Goal: Find specific page/section: Find specific page/section

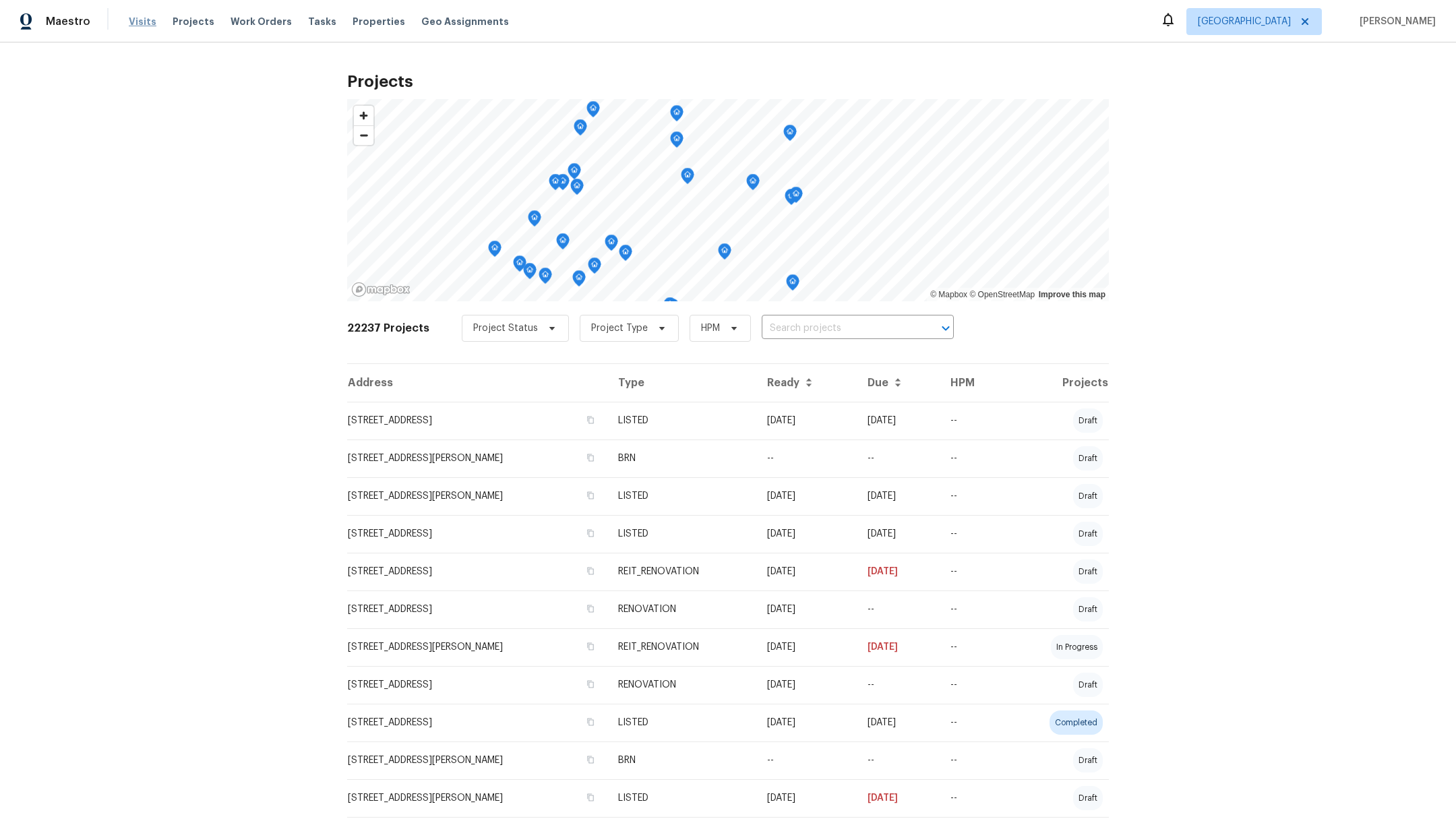
click at [130, 24] on span "Visits" at bounding box center [142, 21] width 27 height 14
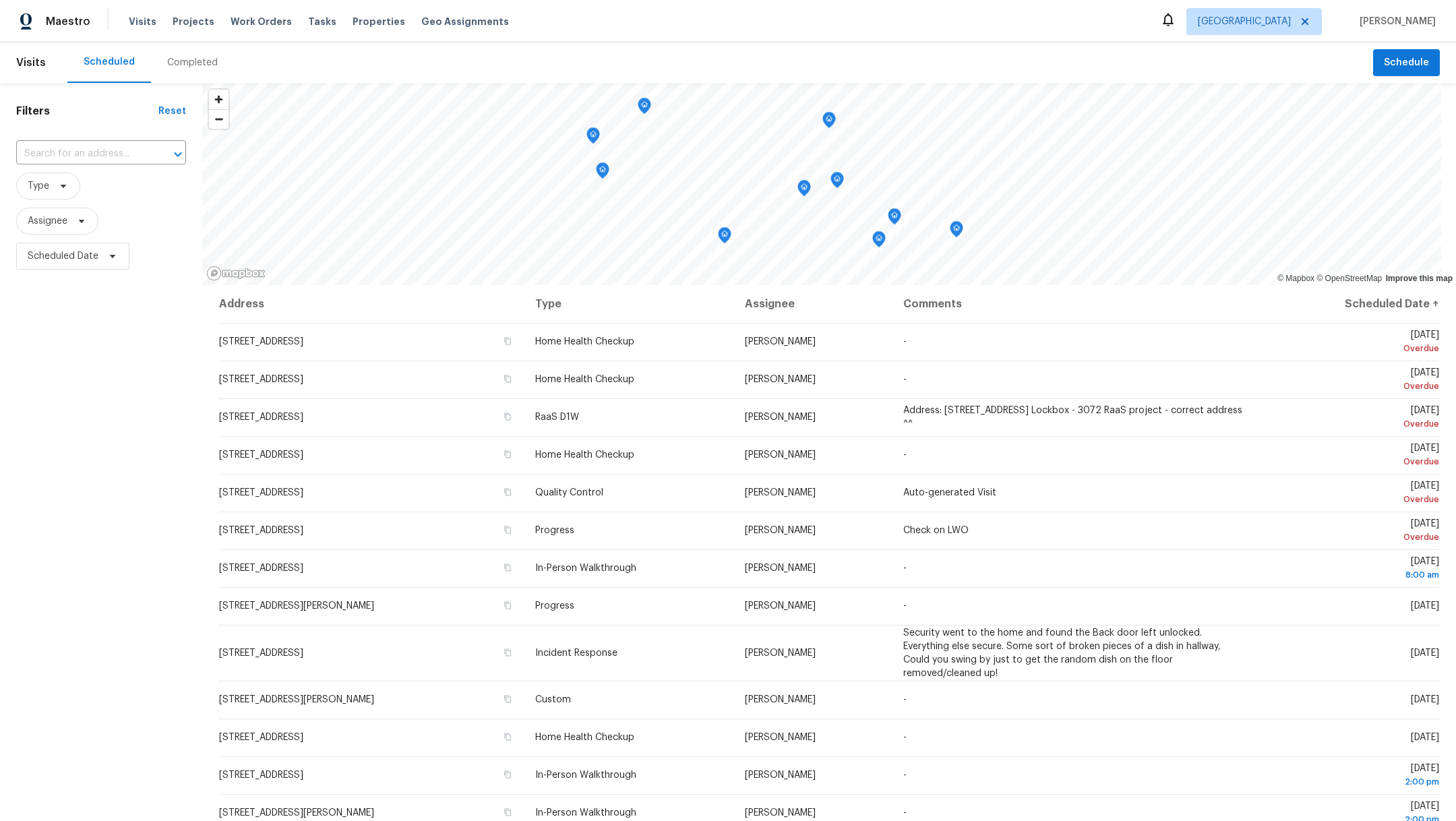
click at [189, 64] on div "Completed" at bounding box center [192, 63] width 50 height 14
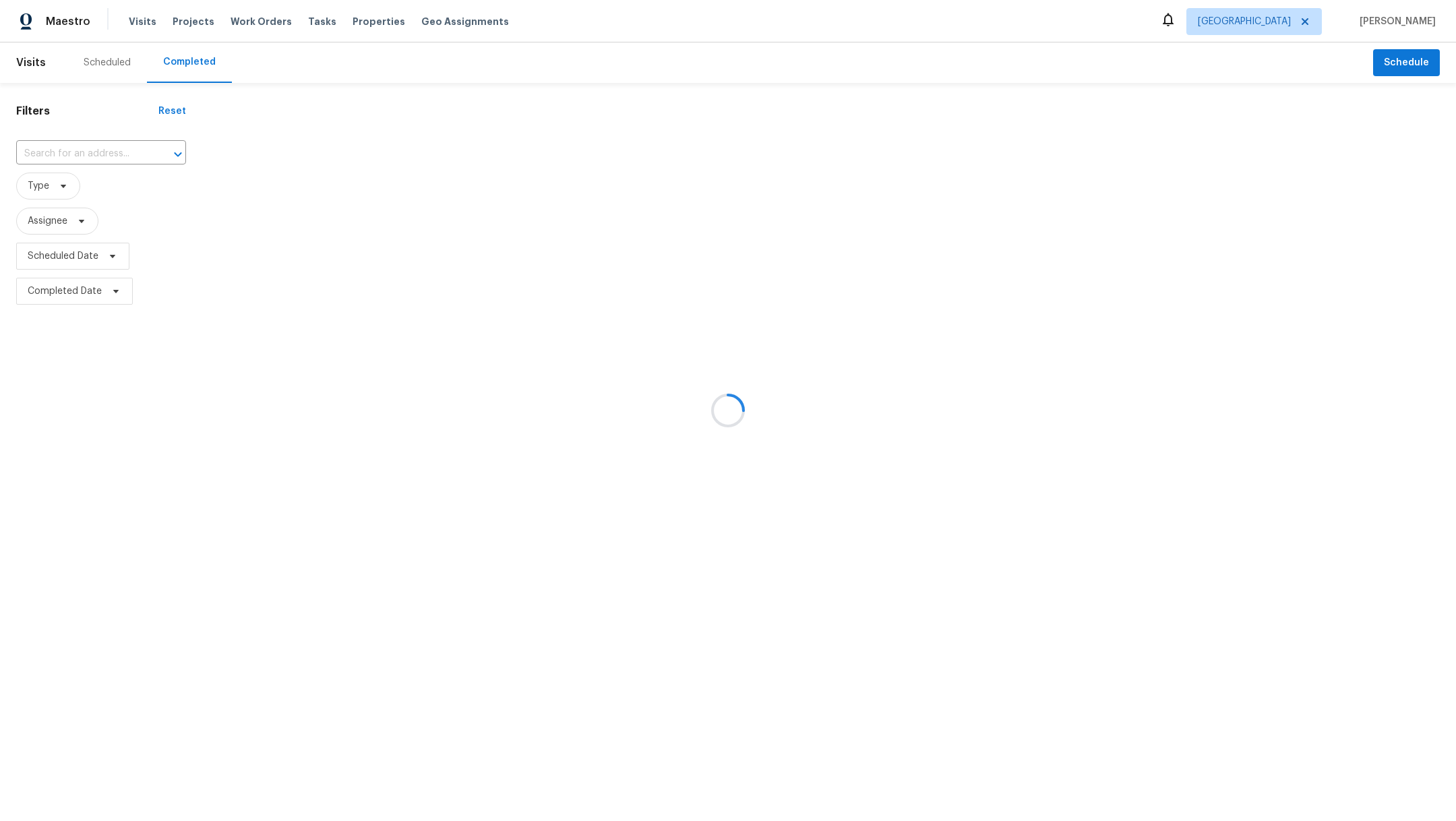
click at [63, 155] on div at bounding box center [728, 410] width 1456 height 821
click at [62, 153] on div at bounding box center [728, 410] width 1456 height 821
click at [101, 153] on div at bounding box center [728, 410] width 1456 height 821
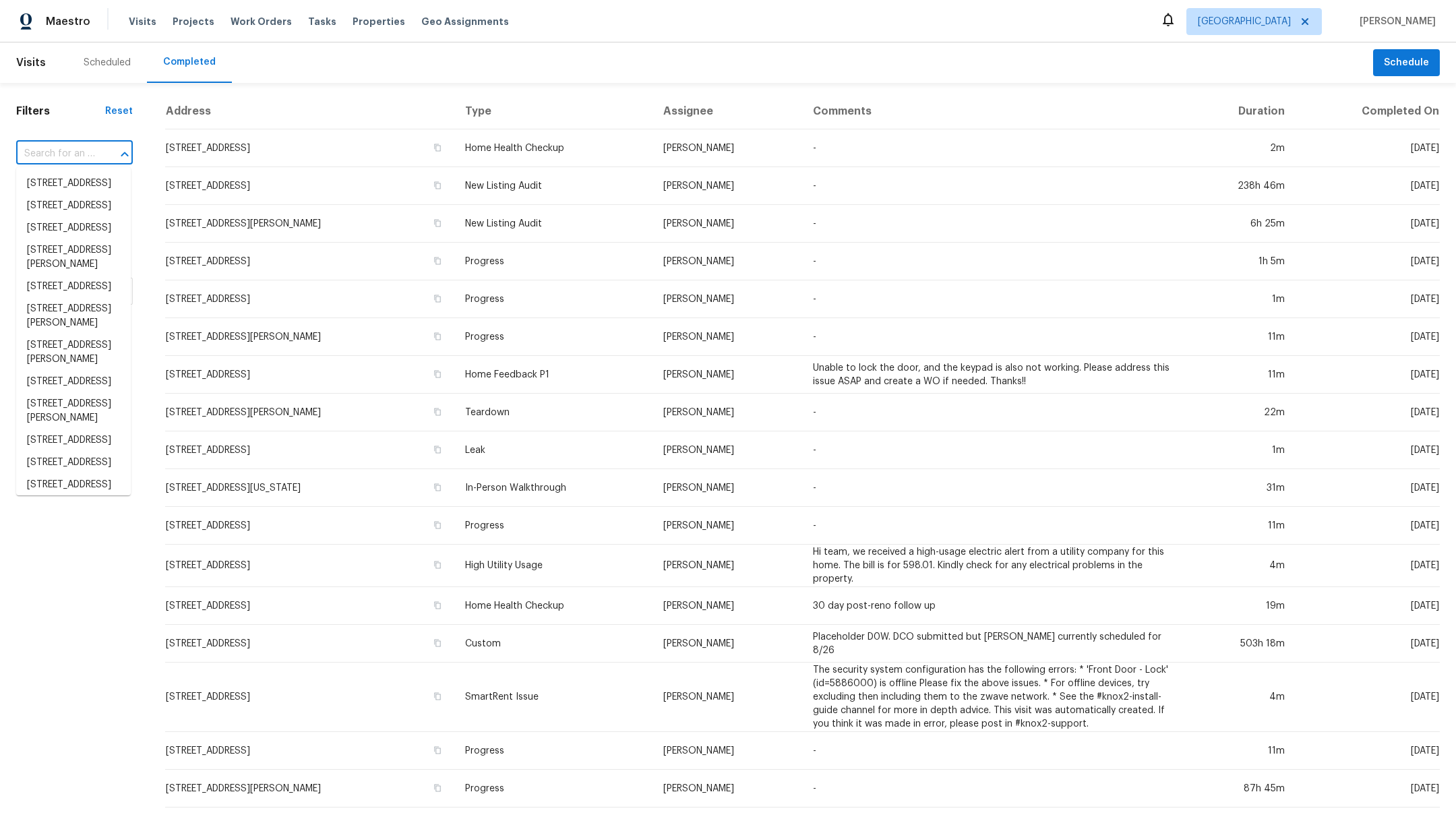
click at [70, 149] on input "text" at bounding box center [55, 153] width 78 height 20
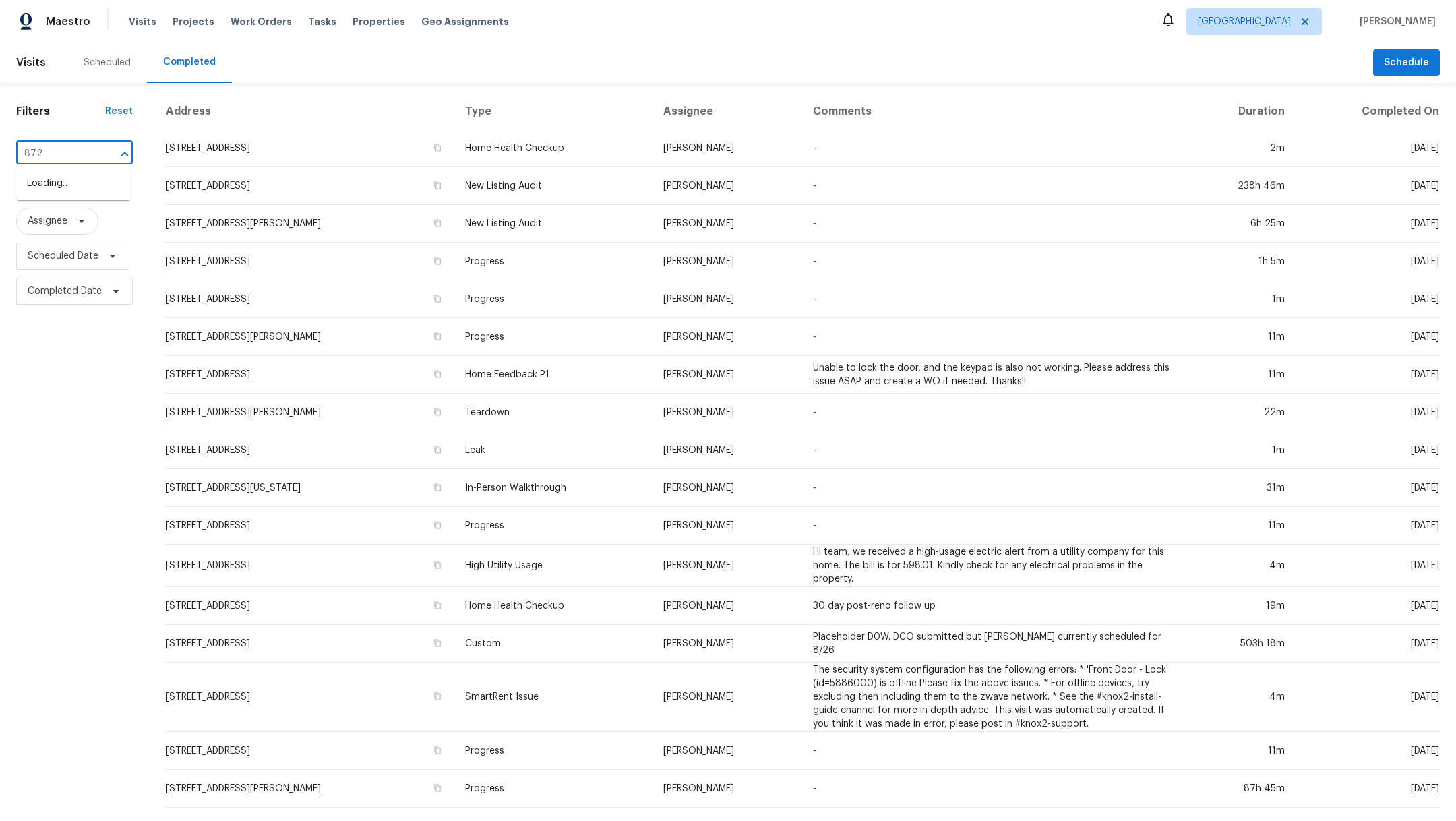
type input "8726"
click at [94, 231] on li "[STREET_ADDRESS]" at bounding box center [73, 220] width 114 height 22
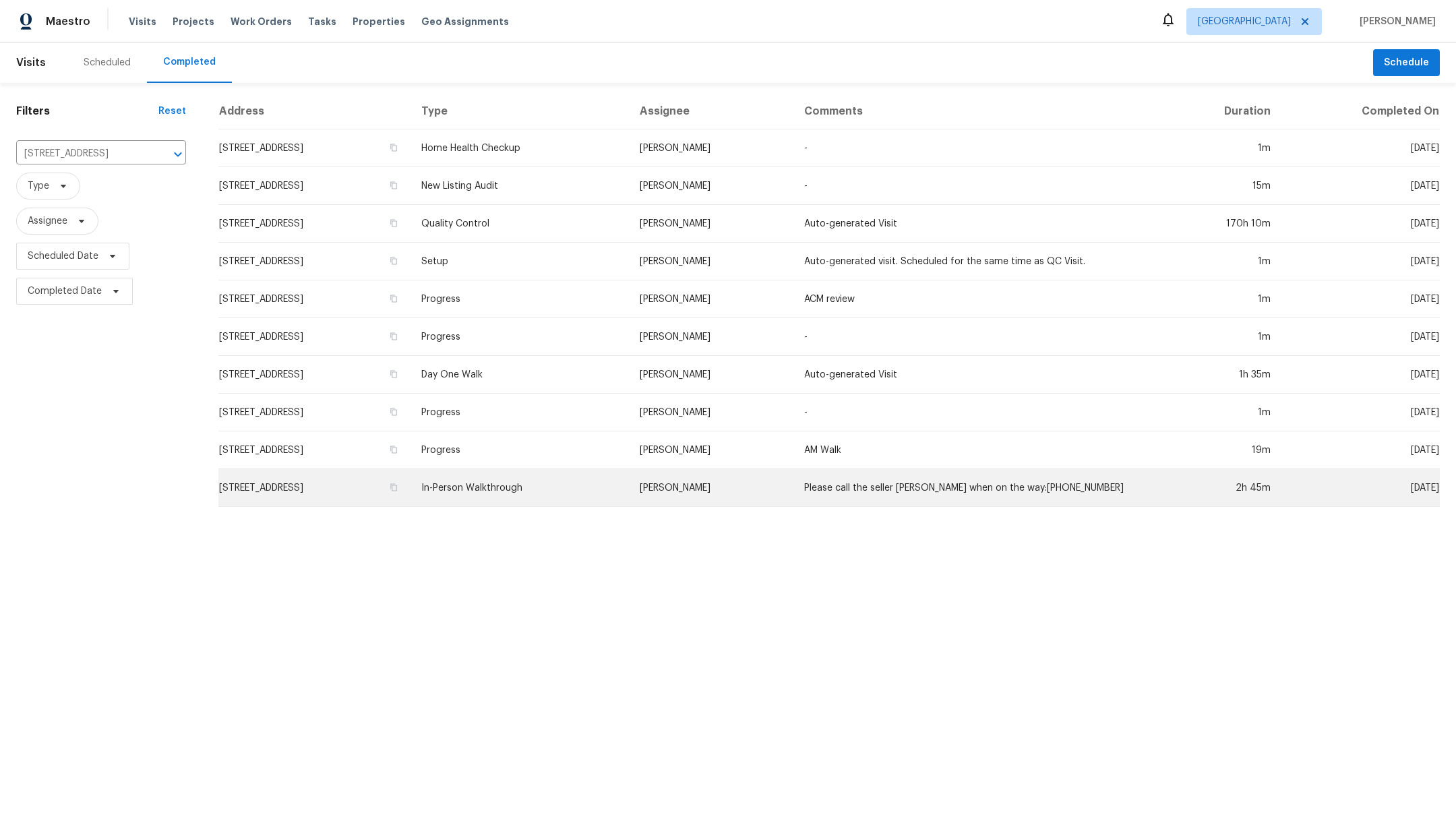
click at [283, 493] on td "[STREET_ADDRESS]" at bounding box center [314, 488] width 192 height 38
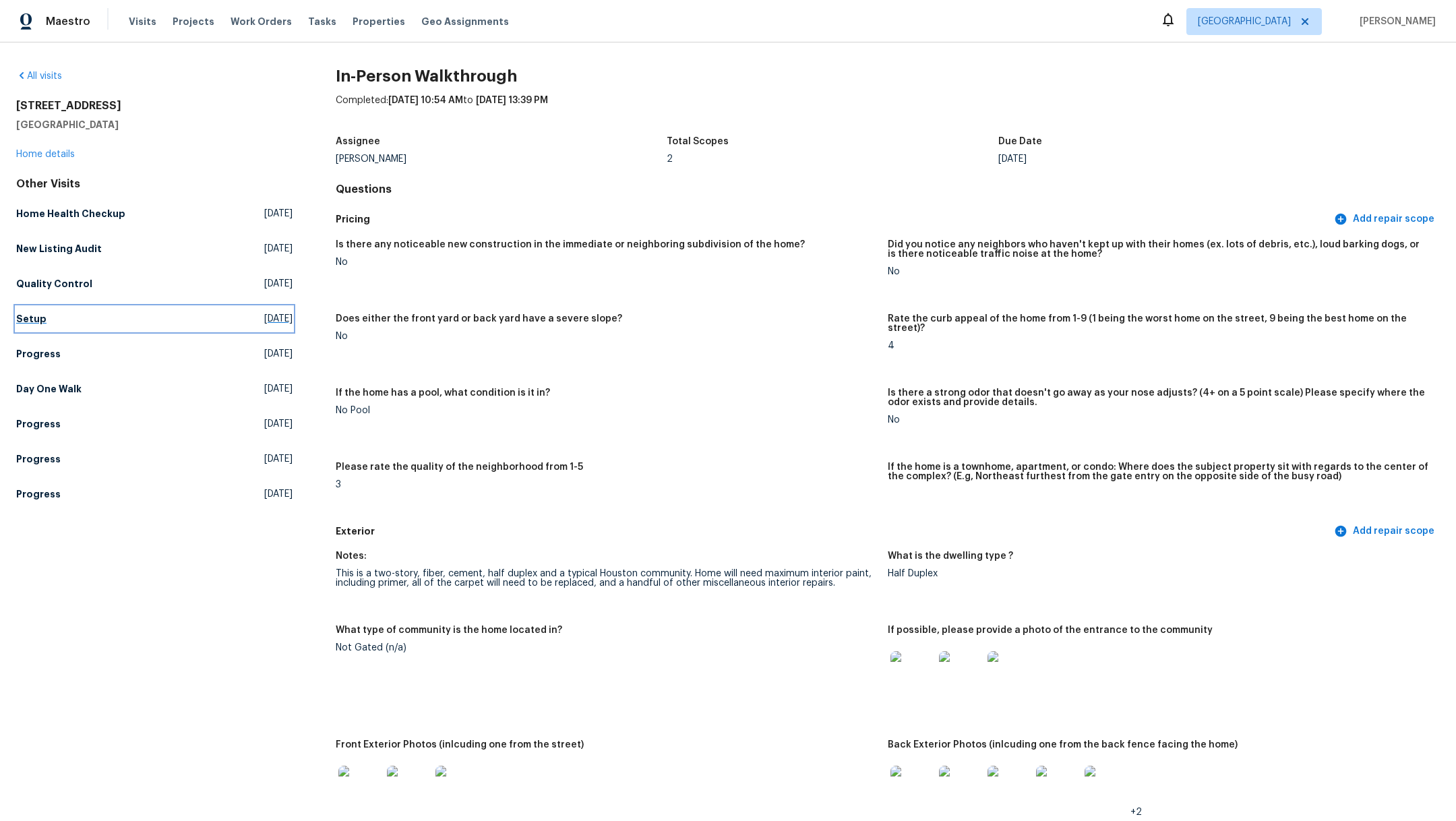
click at [33, 320] on h5 "Setup" at bounding box center [32, 319] width 31 height 14
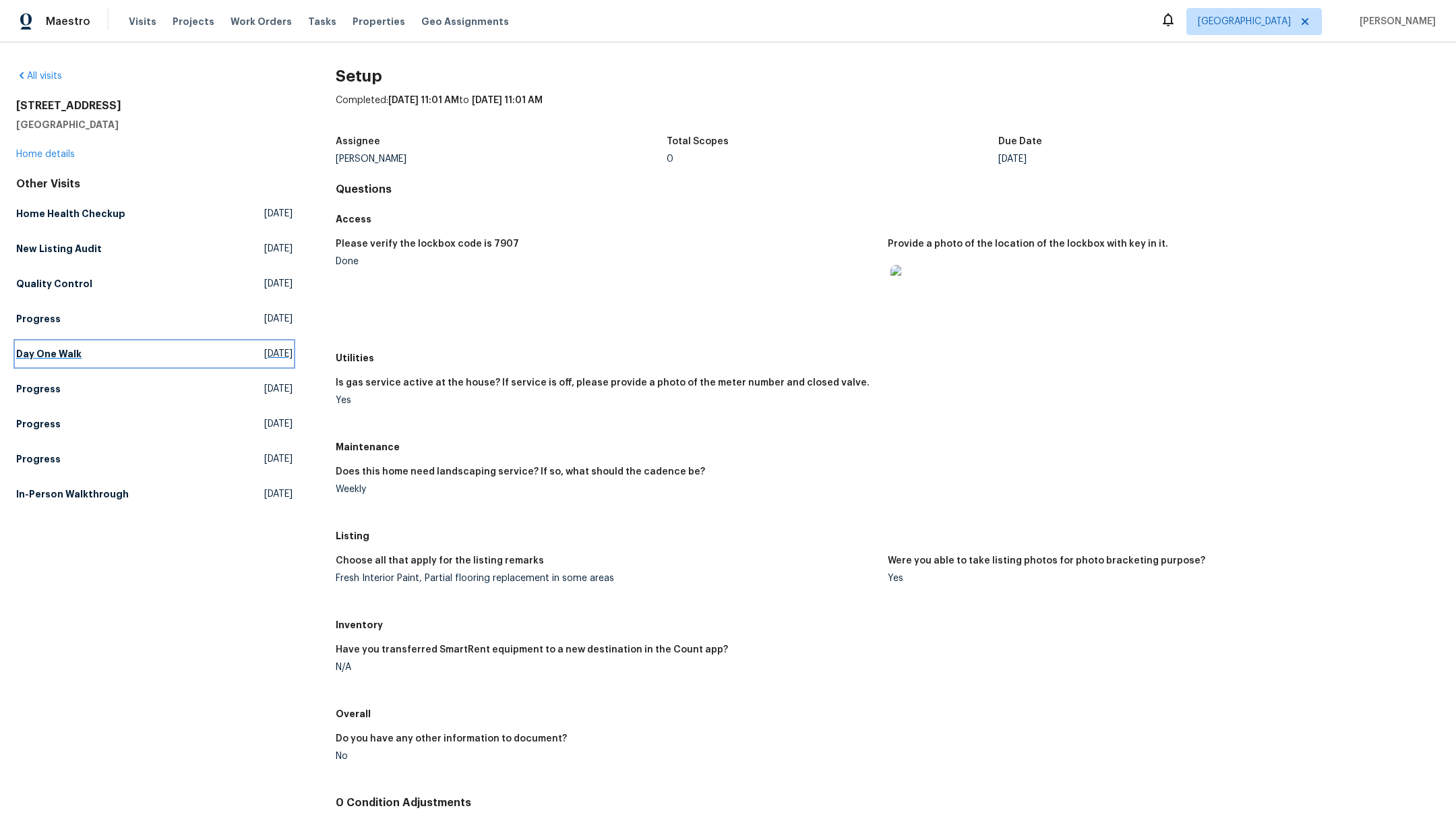
click at [40, 353] on h5 "Day One Walk" at bounding box center [49, 354] width 66 height 14
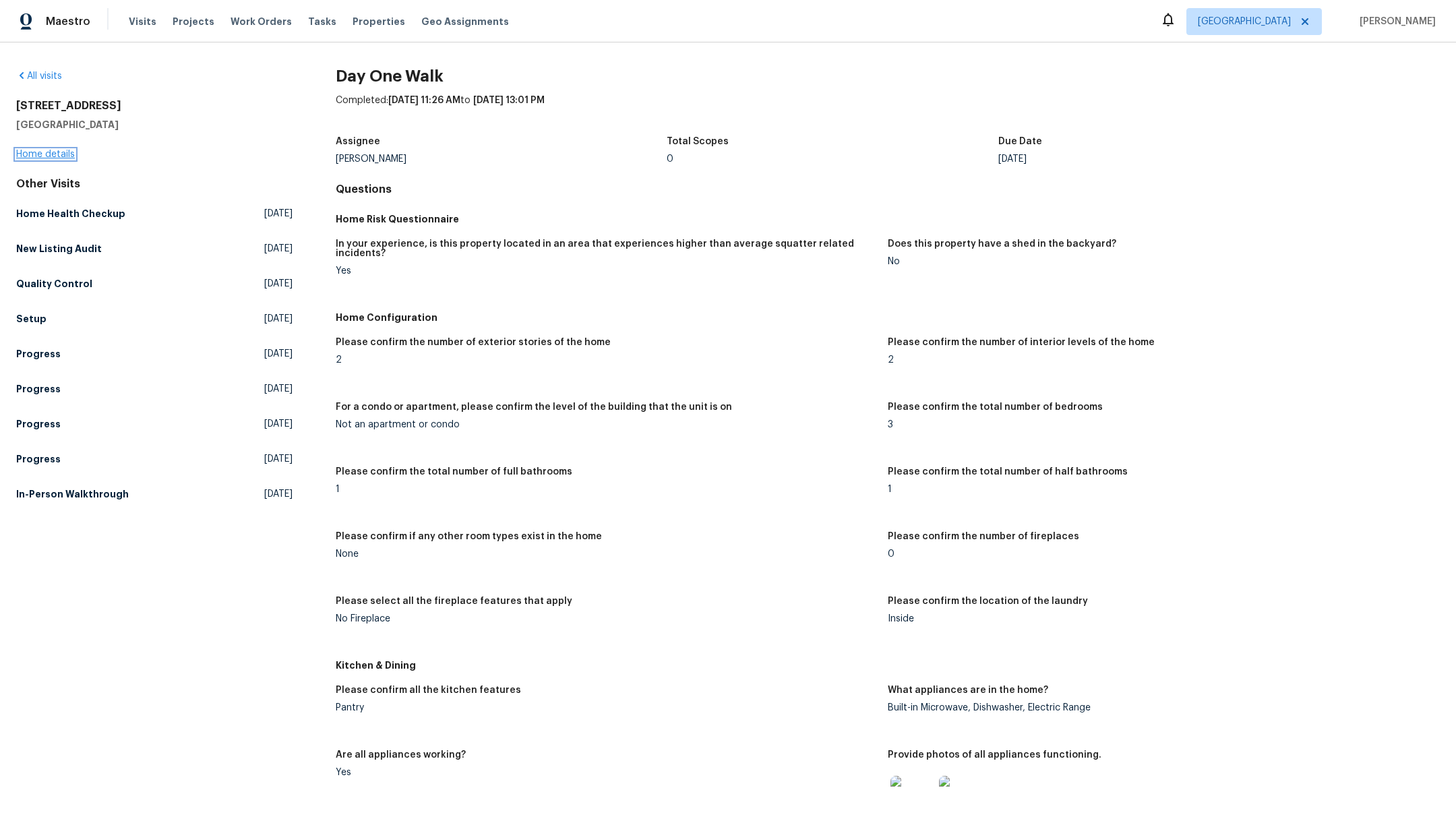
click at [27, 153] on link "Home details" at bounding box center [45, 153] width 59 height 9
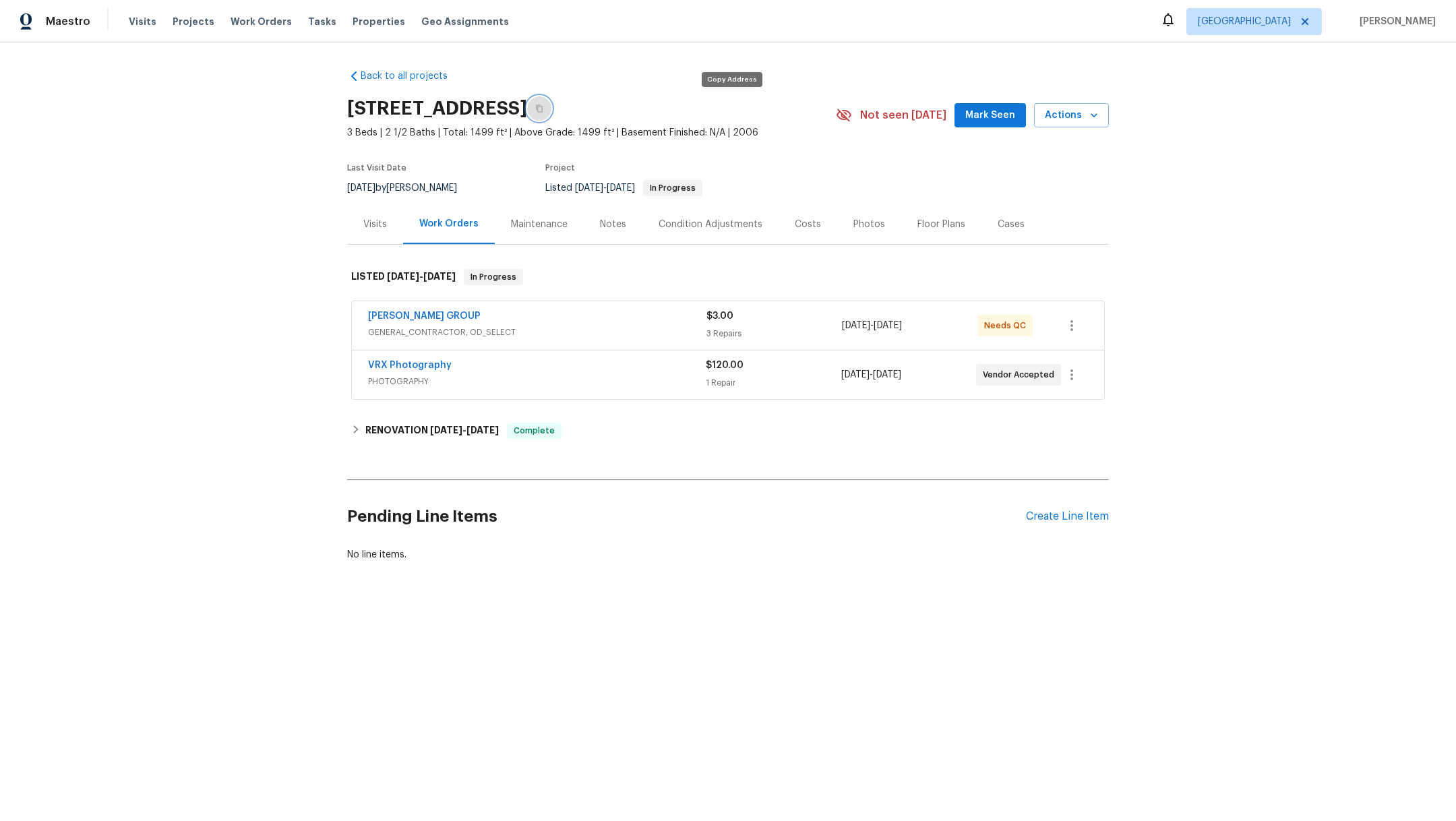
click at [543, 110] on icon "button" at bounding box center [538, 107] width 8 height 8
click at [407, 312] on link "[PERSON_NAME] GROUP" at bounding box center [424, 315] width 113 height 9
